Goal: Obtain resource: Obtain resource

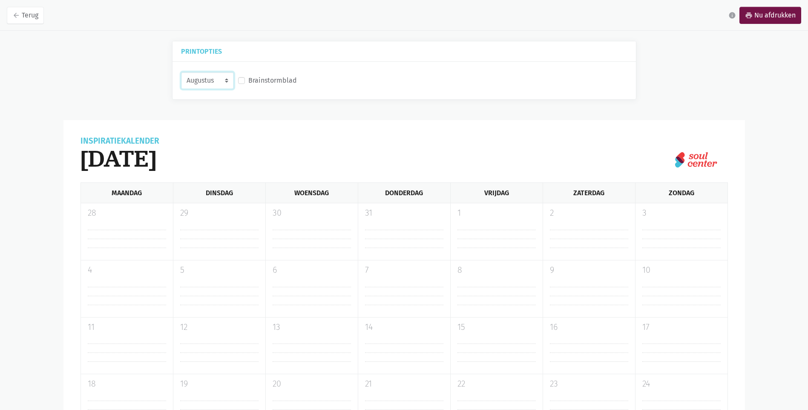
click at [223, 82] on select "Augustus September Oktober November" at bounding box center [207, 80] width 53 height 17
select select "9-2025"
click at [181, 72] on select "Augustus September Oktober November" at bounding box center [207, 80] width 53 height 17
click at [248, 81] on label "Brainstormblad" at bounding box center [272, 80] width 49 height 11
click at [243, 81] on input "Brainstormblad" at bounding box center [241, 79] width 7 height 9
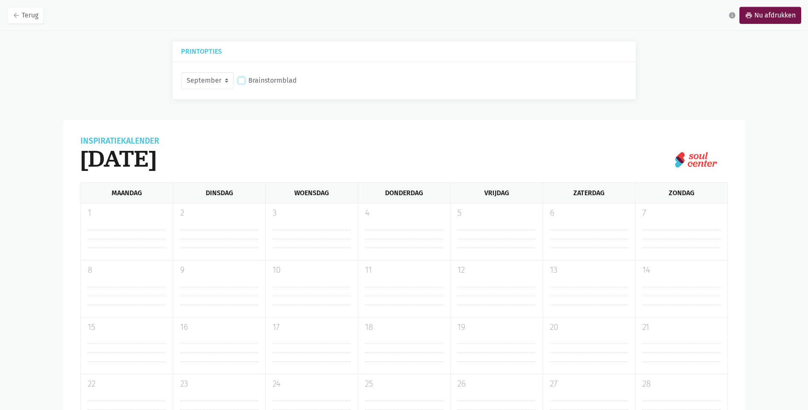
checkbox input "true"
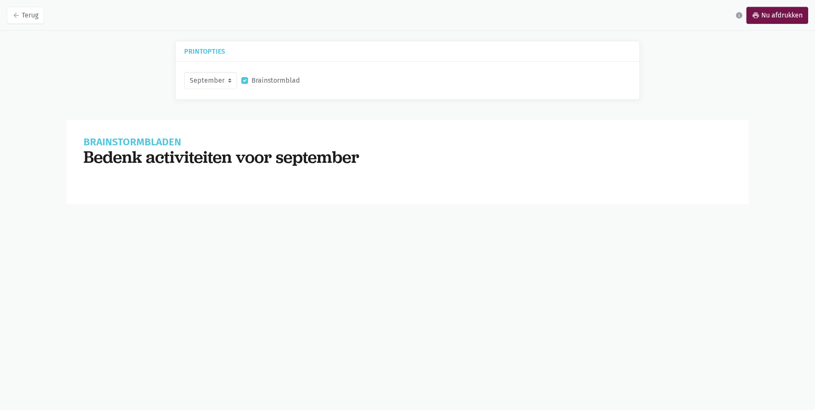
click at [271, 187] on div "Brainstormbladen Bedenk activiteiten voor september Jouw activiteiten Zend acti…" at bounding box center [407, 162] width 682 height 84
click at [228, 81] on select "Augustus September Oktober November" at bounding box center [210, 80] width 53 height 17
click at [184, 72] on select "Augustus September Oktober November" at bounding box center [210, 80] width 53 height 17
click at [231, 77] on select "Augustus September Oktober November" at bounding box center [210, 80] width 53 height 17
select select "9-2025"
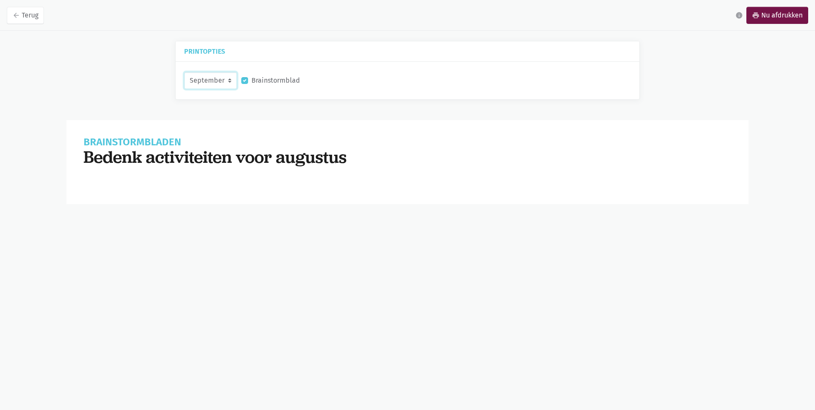
click at [184, 72] on select "Augustus September Oktober November" at bounding box center [210, 80] width 53 height 17
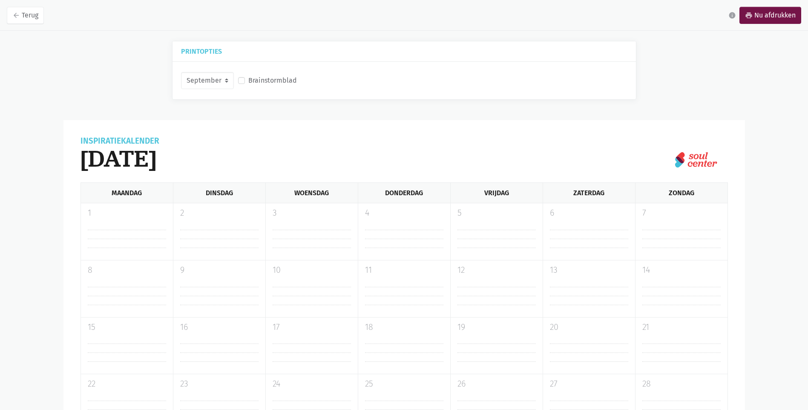
select select "9-2025"
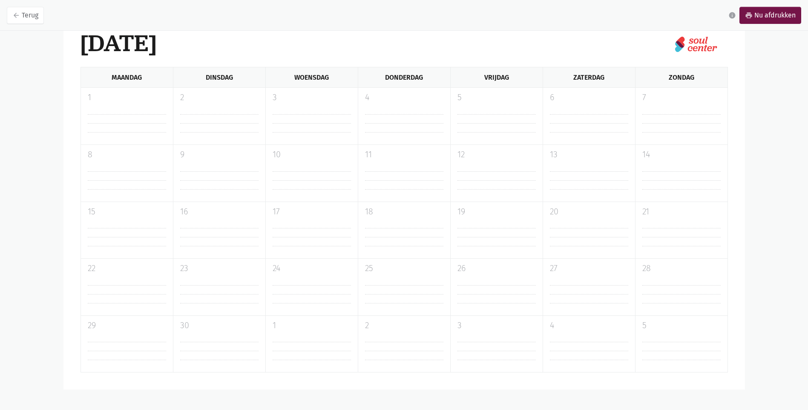
scroll to position [115, 0]
